Goal: Find specific page/section: Find specific page/section

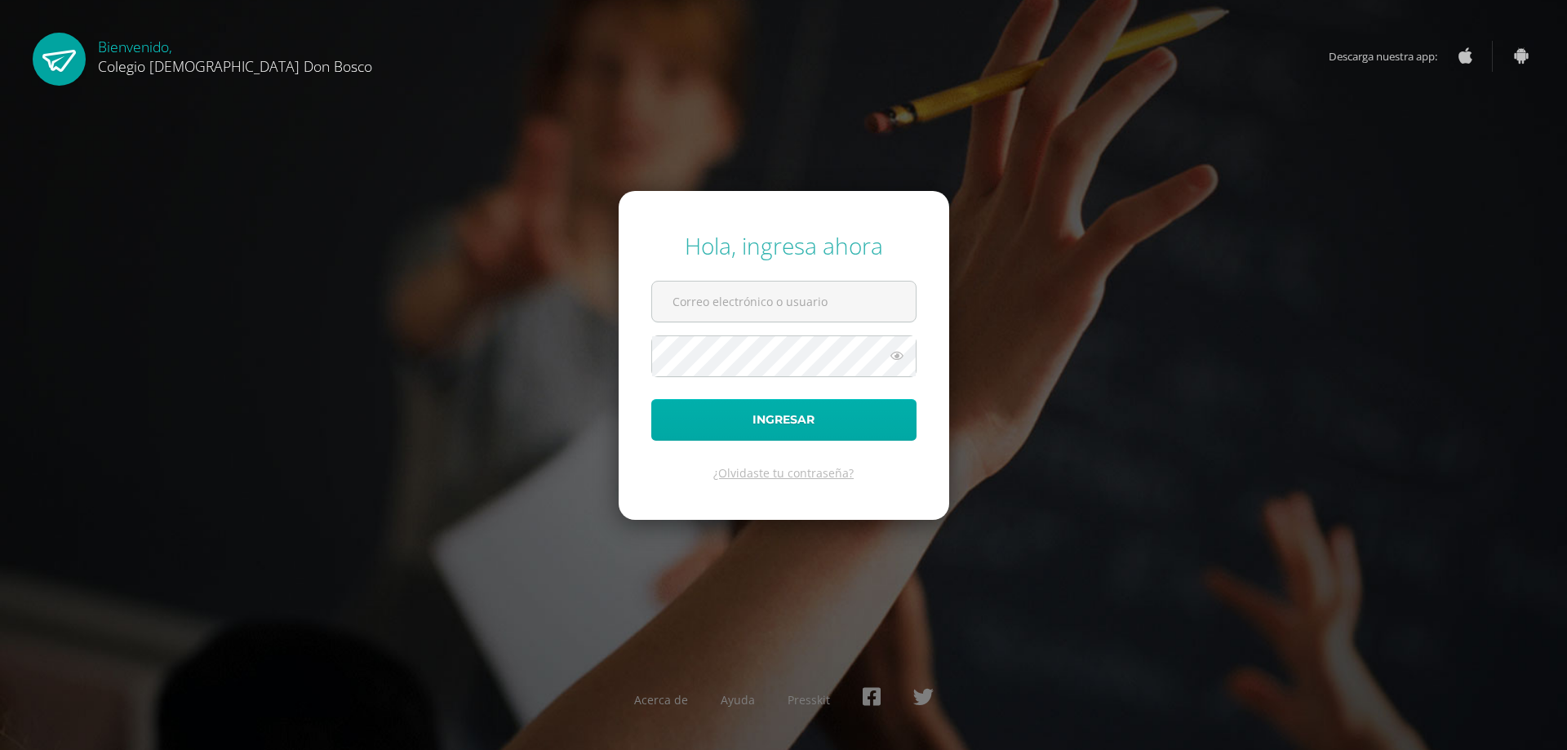
type input "etejeda@donbosco.edu.gt"
click at [798, 418] on button "Ingresar" at bounding box center [783, 420] width 265 height 42
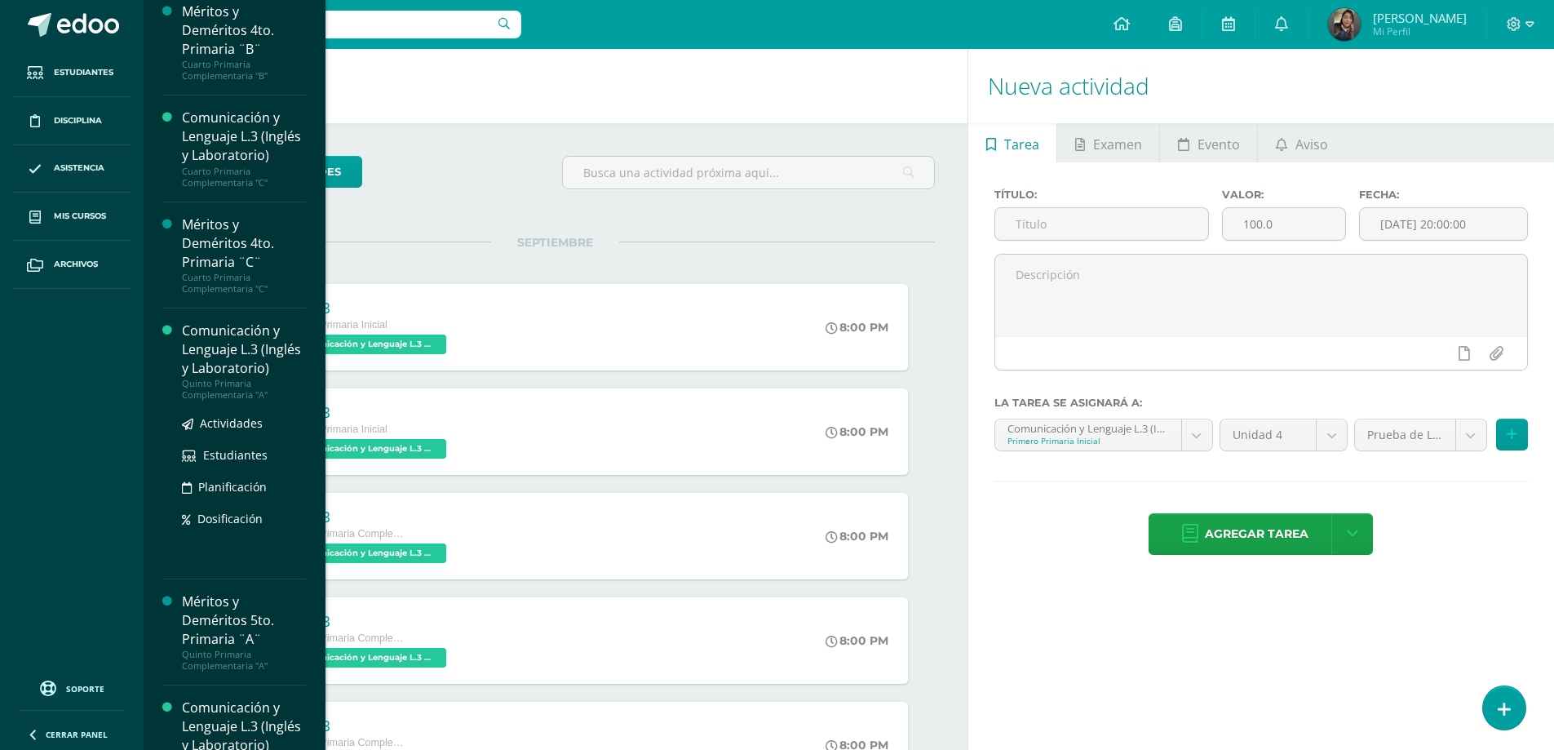
scroll to position [2121, 0]
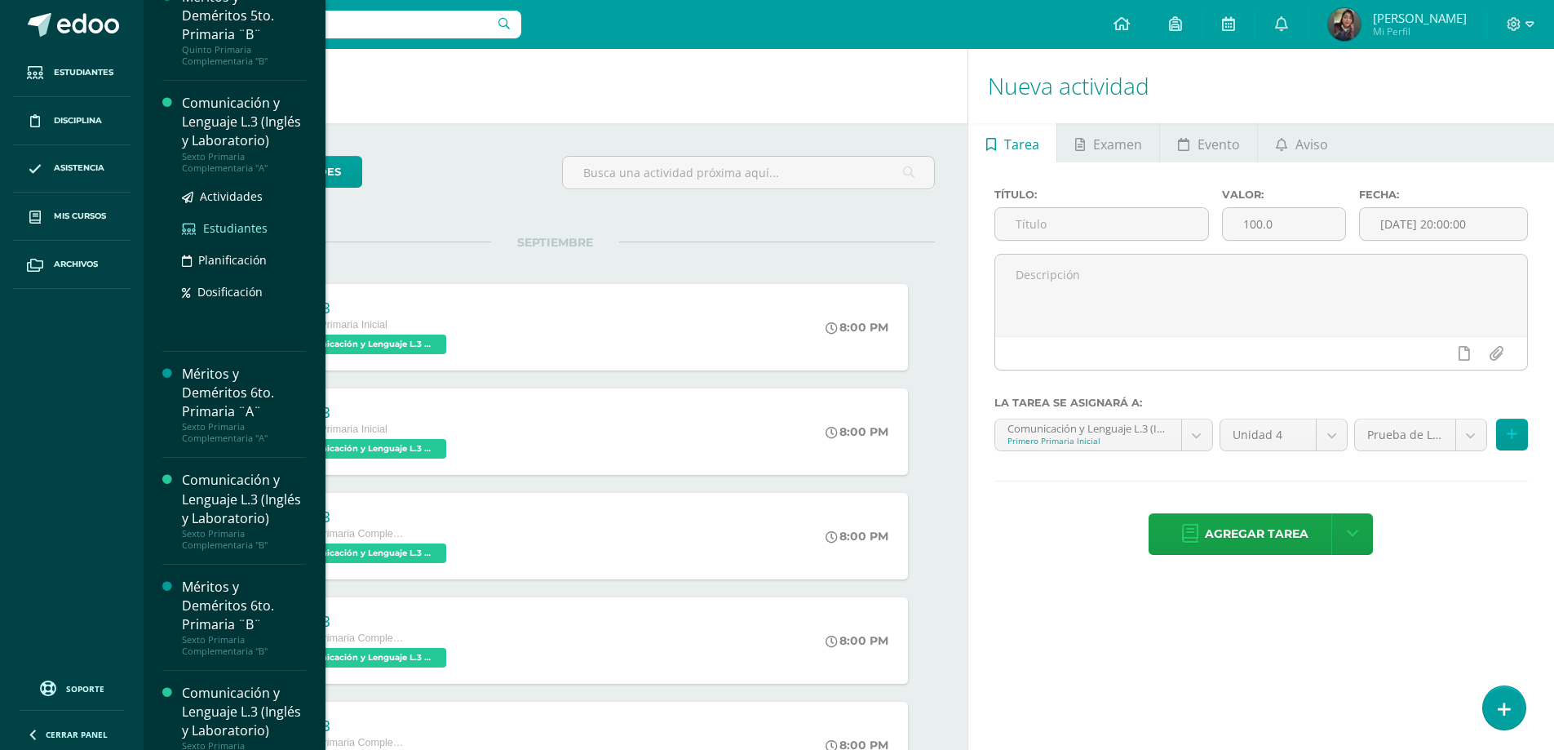
click at [226, 236] on span "Estudiantes" at bounding box center [235, 228] width 64 height 16
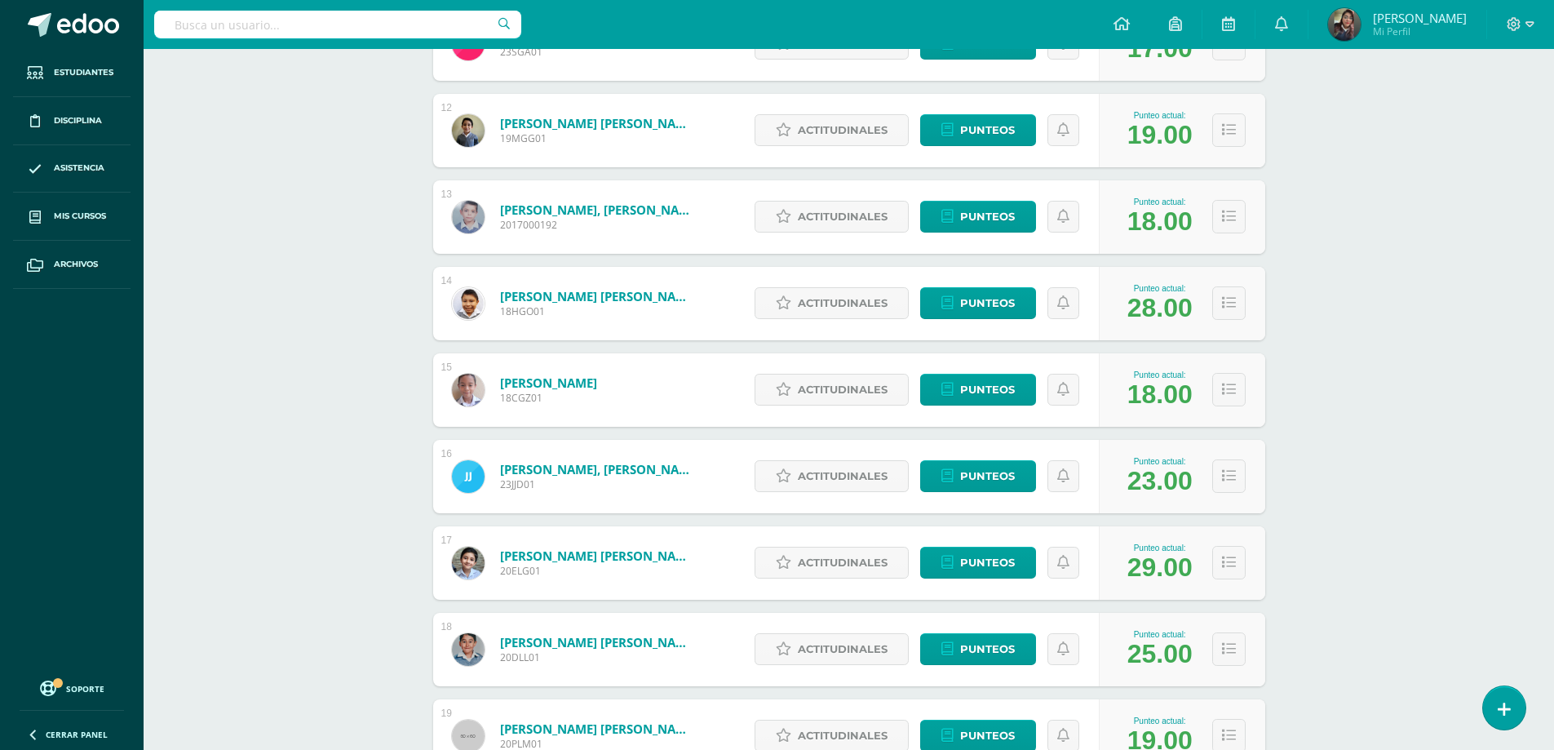
scroll to position [1425, 0]
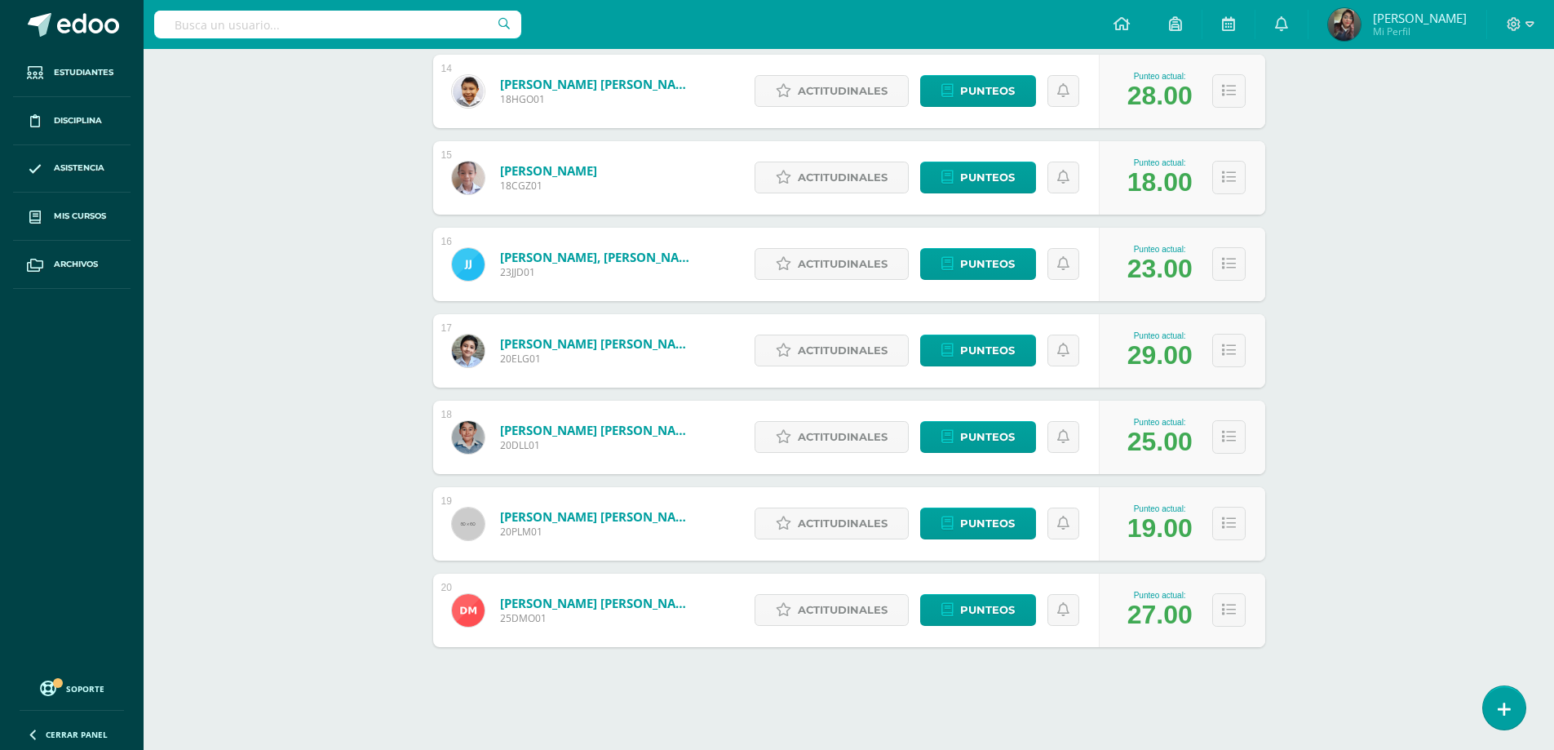
click at [638, 517] on link "López Morales, Pablo Sebastián" at bounding box center [598, 516] width 196 height 16
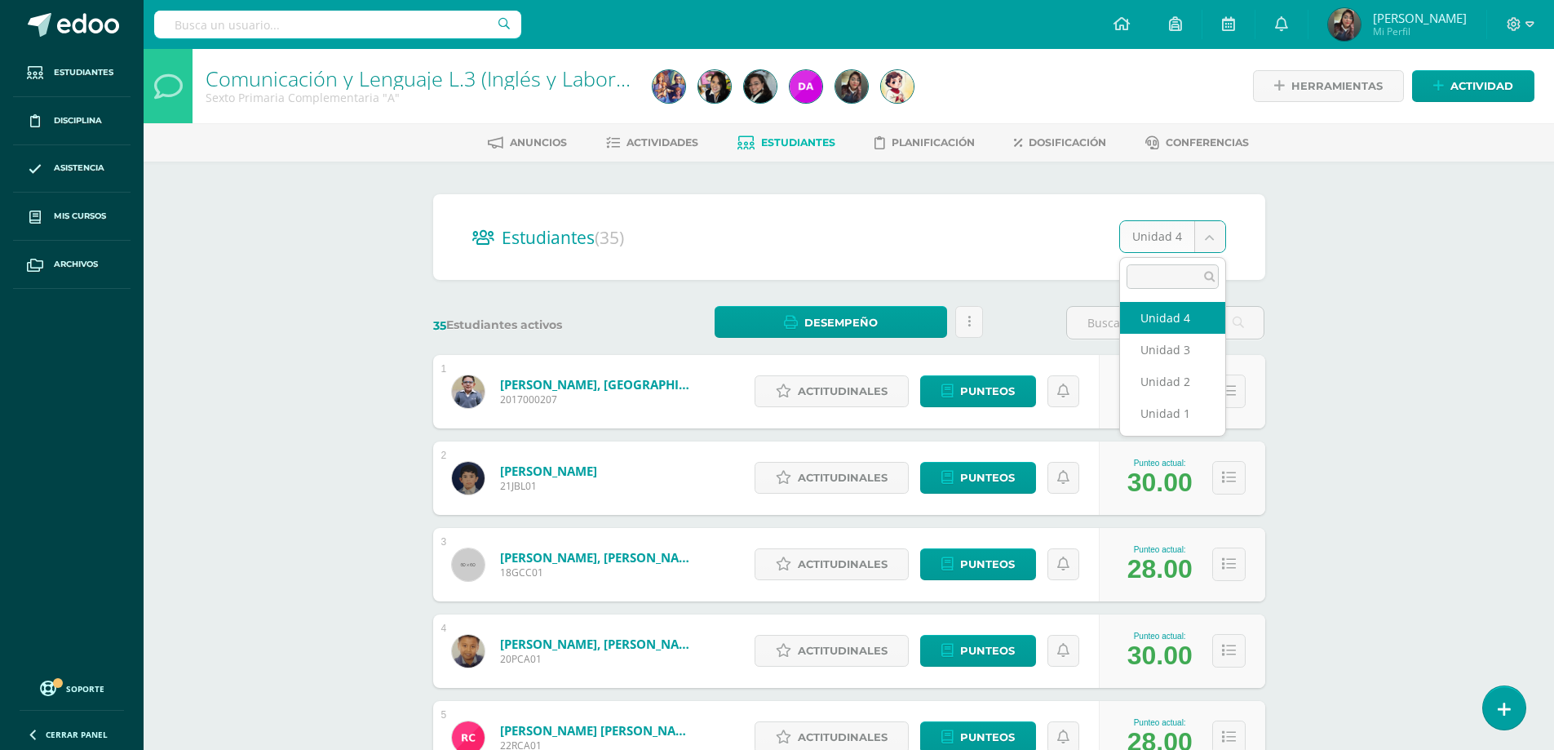
click at [1210, 240] on body "Estudiantes Disciplina Asistencia Mis cursos Archivos Soporte Centro de ayuda Ú…" at bounding box center [777, 655] width 1554 height 1310
select select "/dashboard/teacher/section/4080/students/?unit=156059"
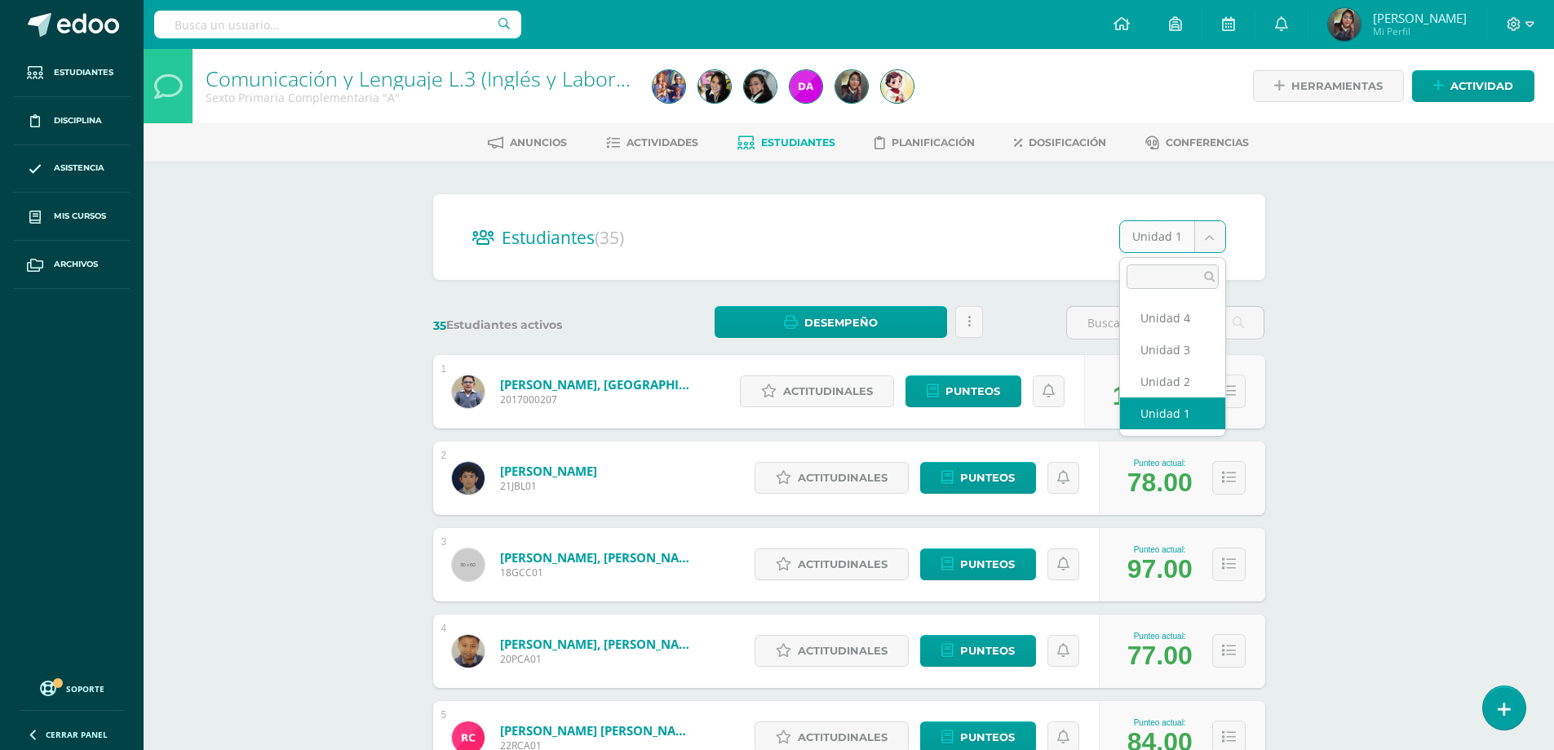
select select "/dashboard/teacher/section/4080/students/?unit=156064"
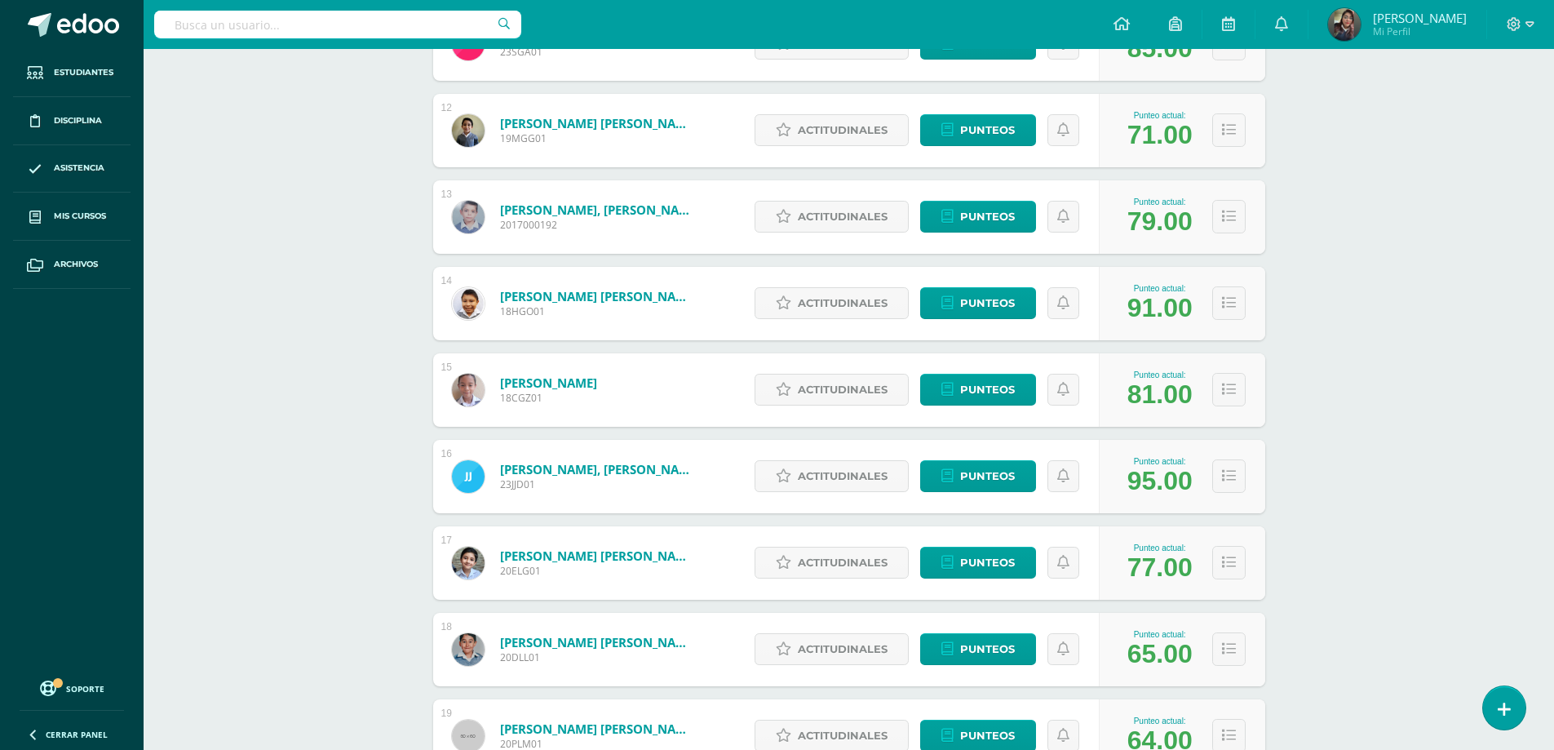
scroll to position [1294, 0]
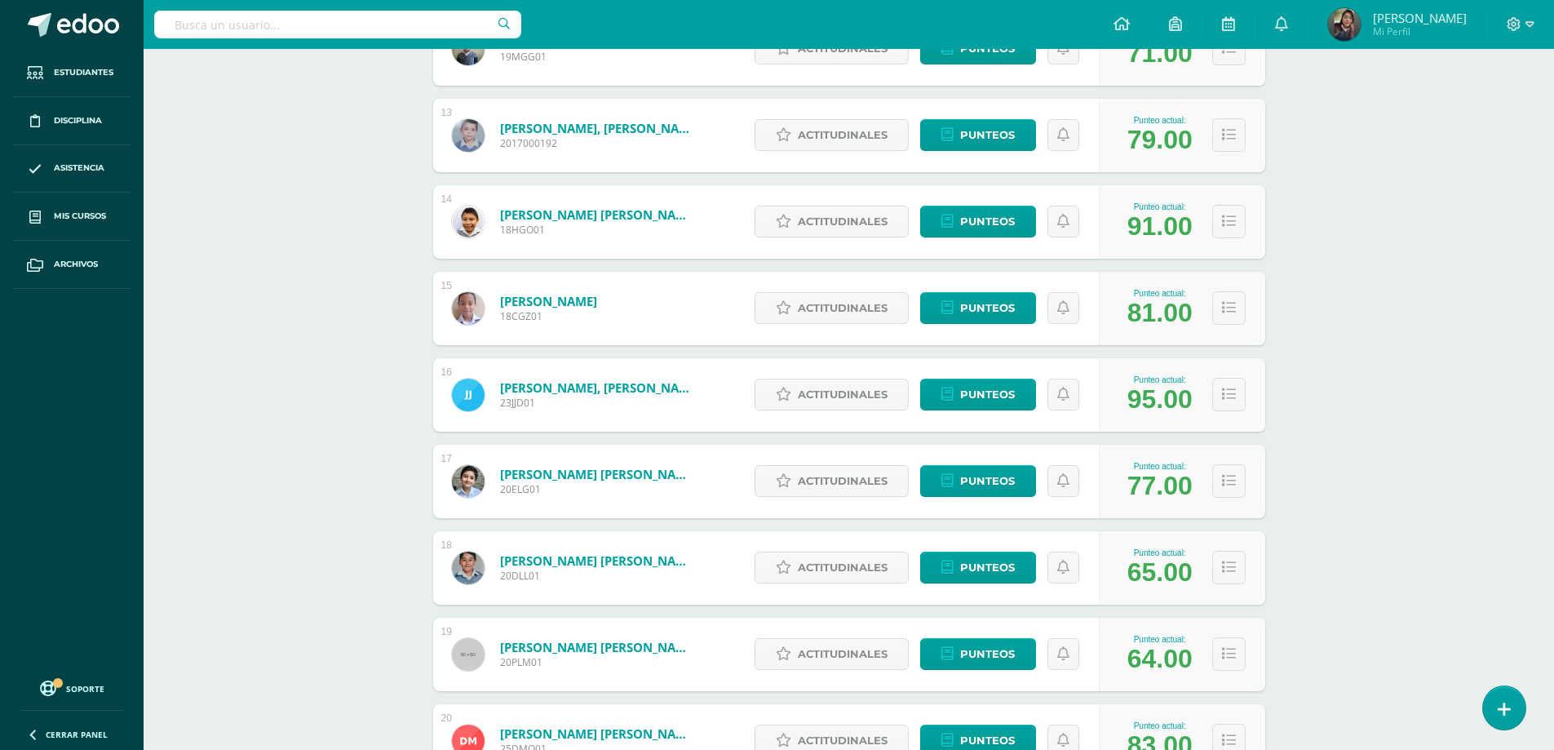
click at [1167, 231] on div "Estudiantes (35) Unidad 2 Unidad 4 Unidad 3 Unidad 2 Unidad 1 35 Estudiantes ac…" at bounding box center [849, 525] width 845 height 3251
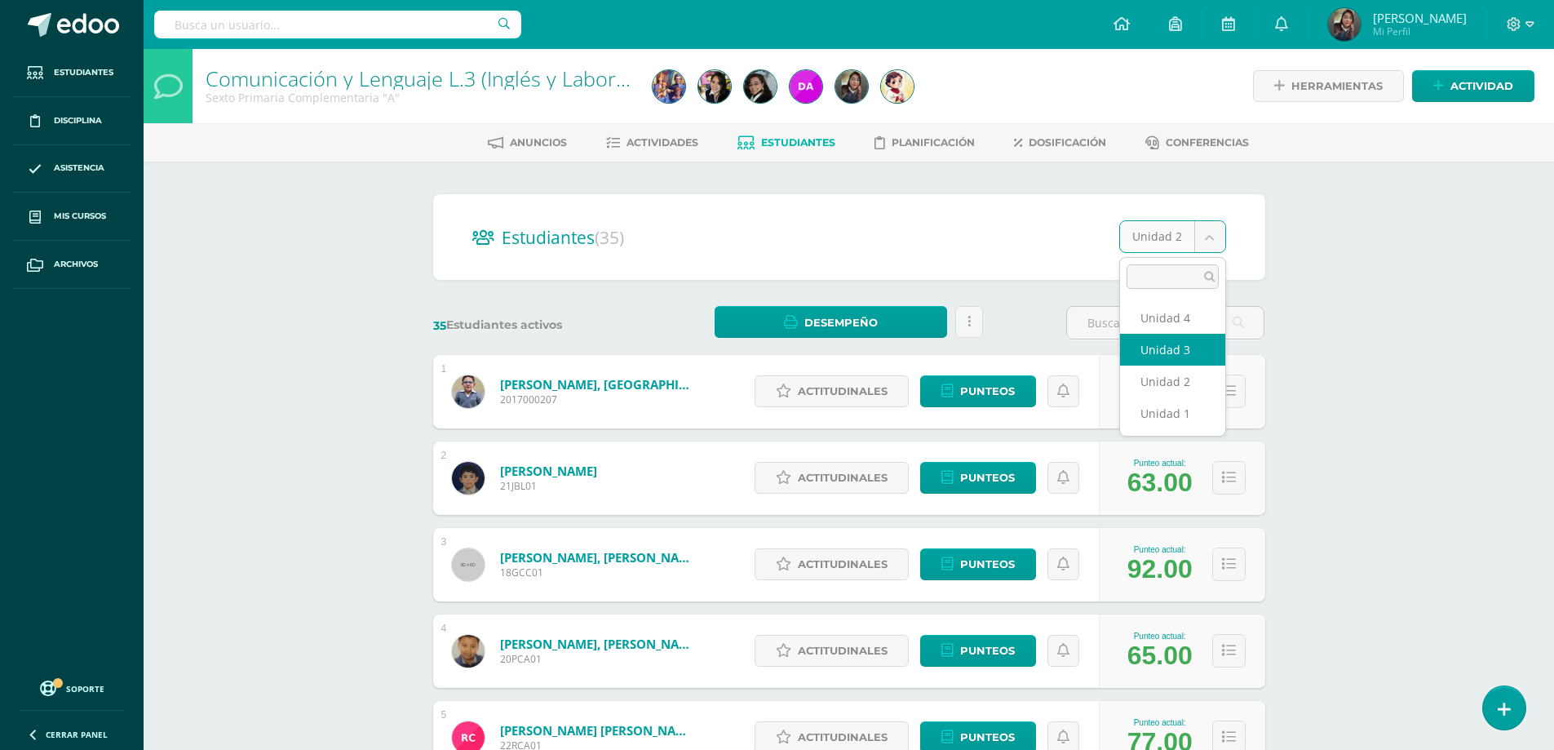
select select "/dashboard/teacher/section/4080/students/?unit=156069"
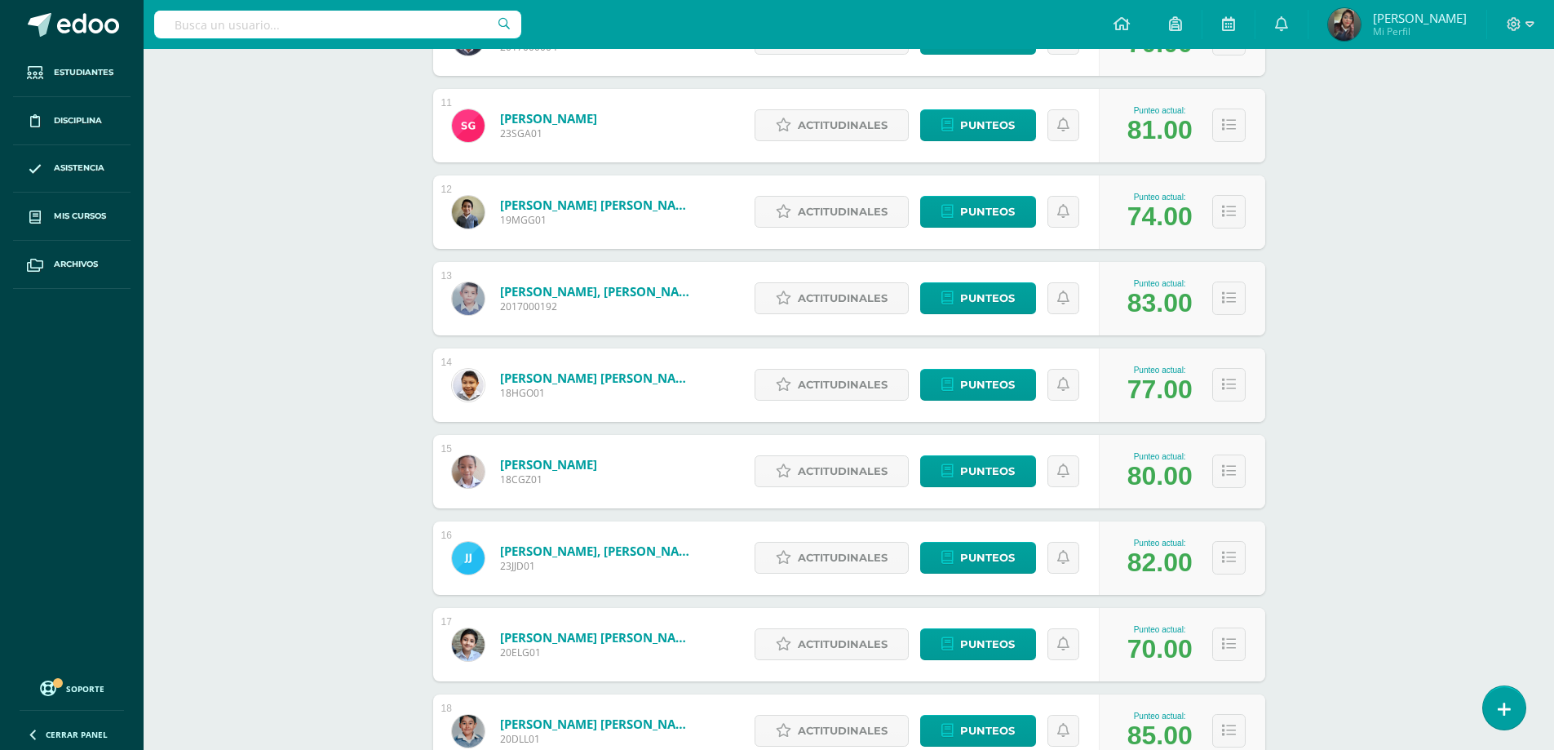
scroll to position [1212, 0]
